Goal: Transaction & Acquisition: Purchase product/service

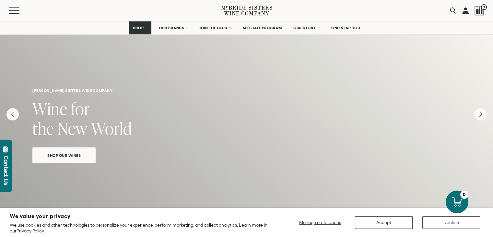
scroll to position [207, 0]
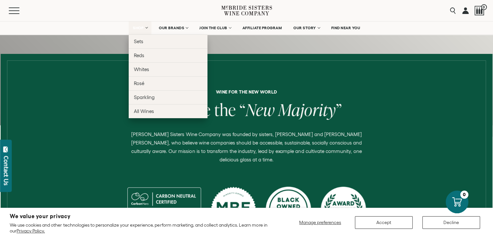
click at [134, 23] on link "SHOP" at bounding box center [140, 27] width 23 height 13
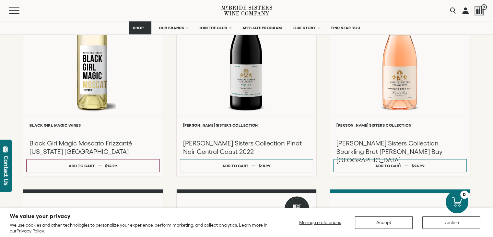
scroll to position [333, 0]
